Goal: Task Accomplishment & Management: Complete application form

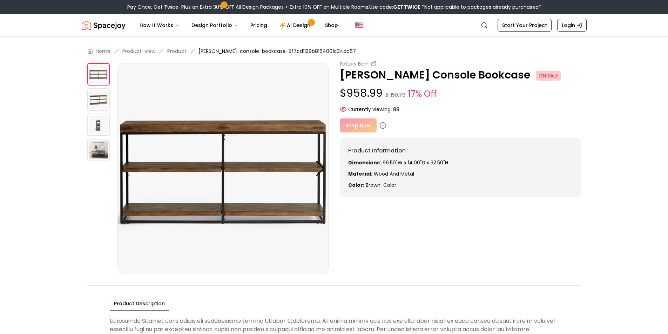
click at [363, 126] on div "Shop Now" at bounding box center [460, 125] width 241 height 14
click at [361, 131] on div "Shop Now" at bounding box center [460, 125] width 241 height 14
click at [361, 127] on div "Shop Now" at bounding box center [460, 125] width 241 height 14
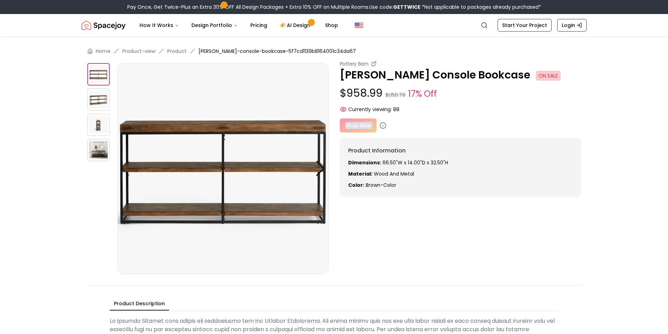
click at [361, 127] on div "Shop Now" at bounding box center [460, 125] width 241 height 14
click at [488, 195] on div "Product Information Dimensions: 66.50"W x 14.00"D x 32.50"H Material: wood and …" at bounding box center [460, 167] width 241 height 59
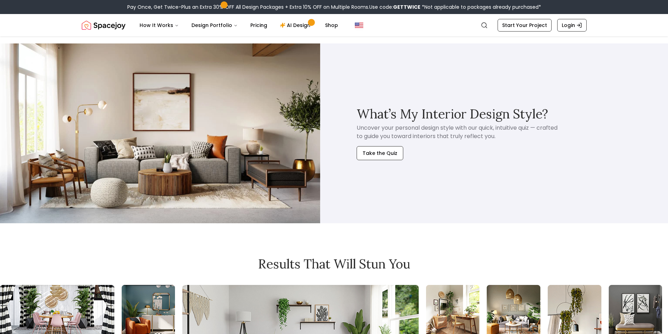
scroll to position [491, 0]
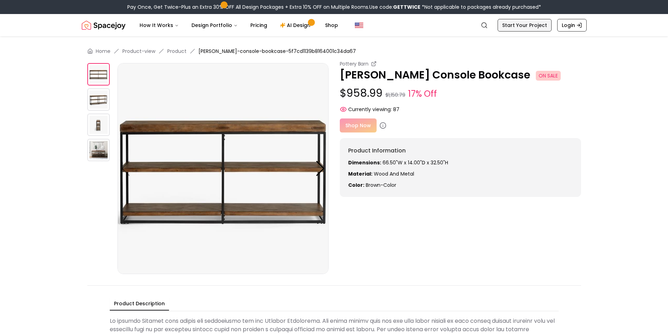
click at [526, 28] on link "Start Your Project" at bounding box center [524, 25] width 54 height 13
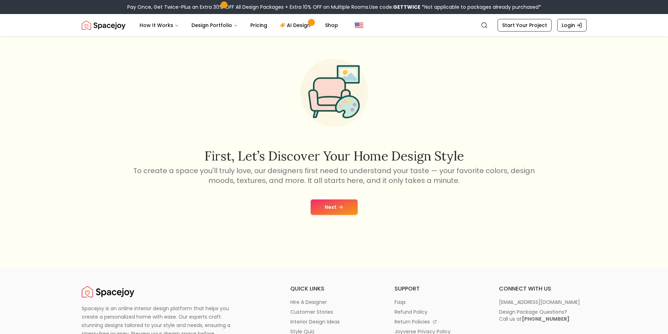
scroll to position [35, 0]
click at [333, 207] on button "Next" at bounding box center [334, 207] width 47 height 15
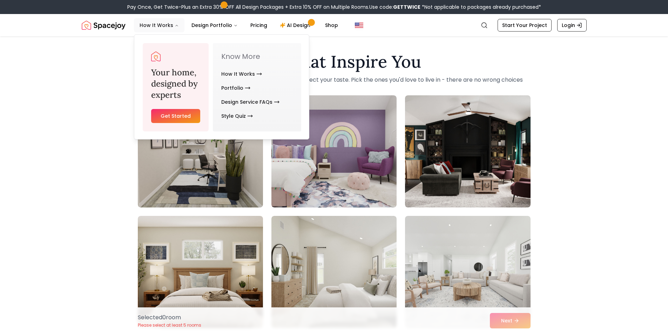
click at [169, 25] on button "How It Works" at bounding box center [159, 25] width 50 height 14
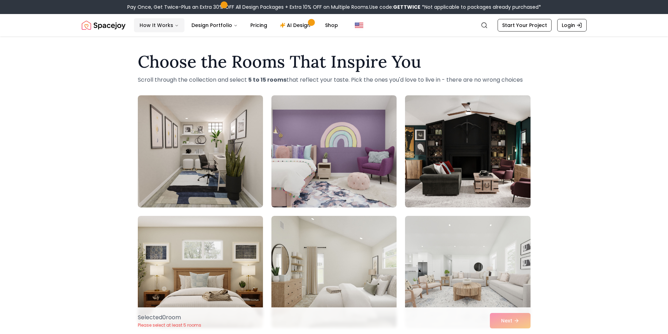
click at [169, 25] on button "How It Works" at bounding box center [159, 25] width 50 height 14
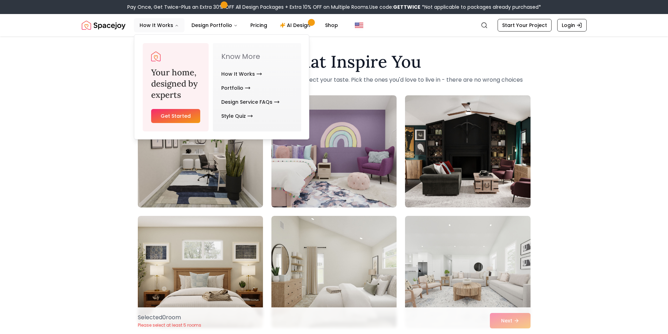
click at [176, 115] on link "Get Started" at bounding box center [175, 116] width 49 height 14
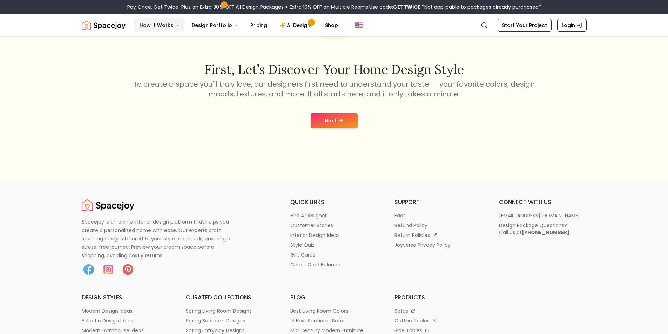
scroll to position [16, 0]
